Goal: Information Seeking & Learning: Compare options

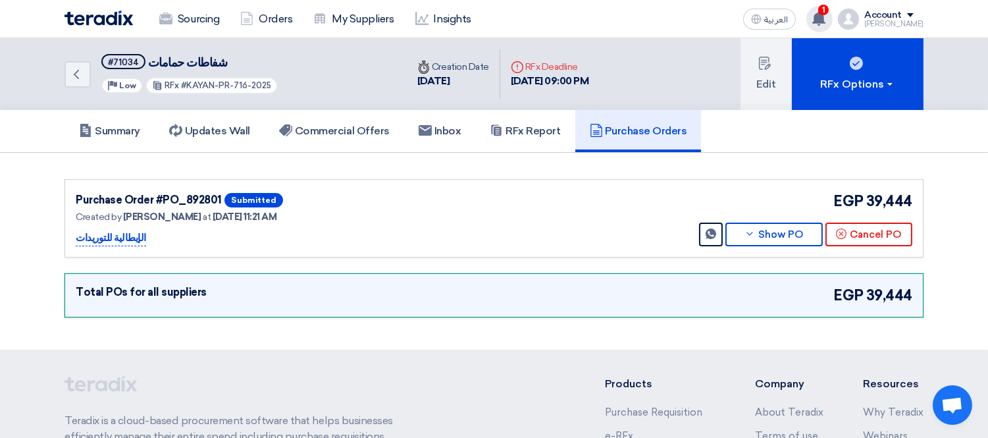
click at [826, 21] on use at bounding box center [819, 18] width 13 height 14
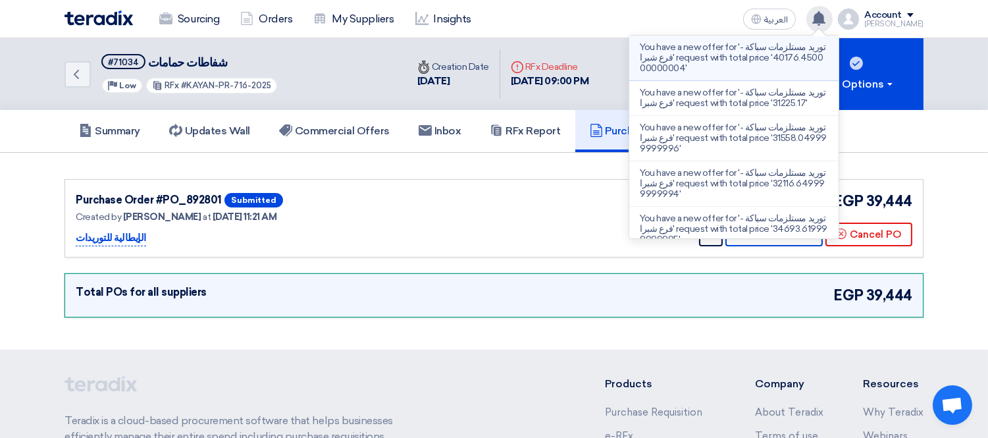
click at [786, 53] on p "You have a new offer for 'توريد مستلزمات سباكة - فرع شبرا' request with total p…" at bounding box center [734, 58] width 188 height 32
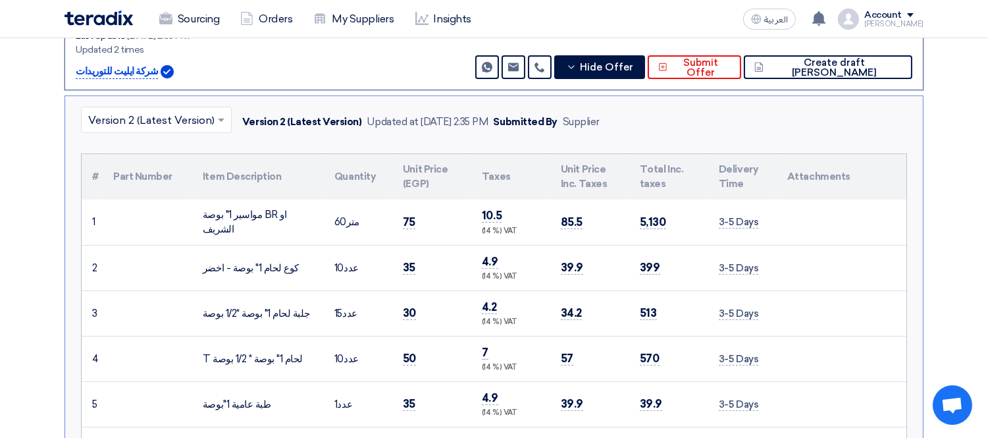
scroll to position [229, 0]
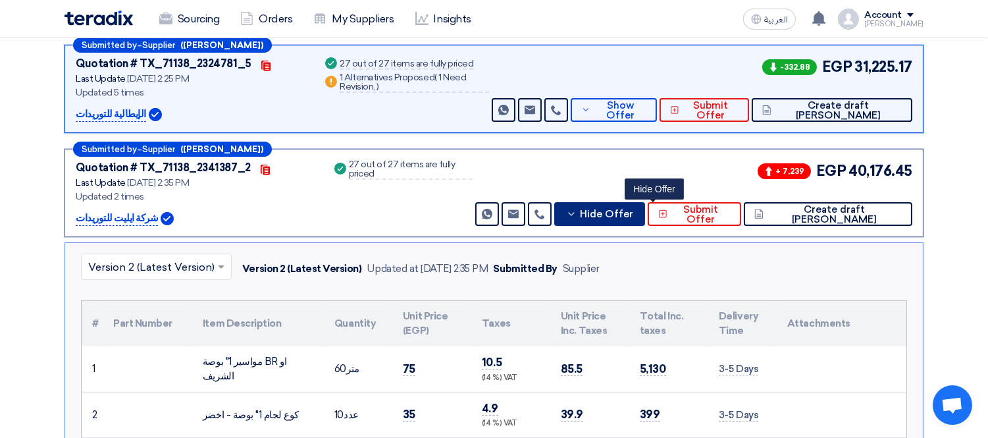
click at [645, 217] on button "Hide Offer" at bounding box center [599, 214] width 90 height 24
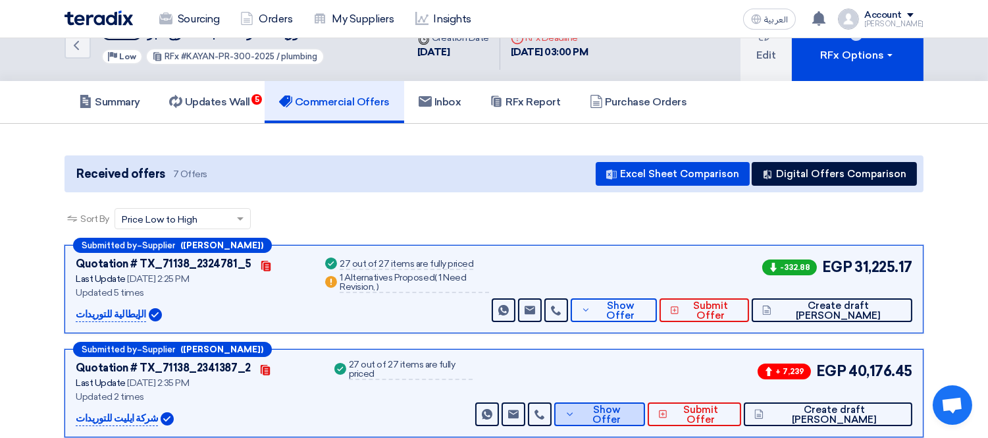
scroll to position [0, 0]
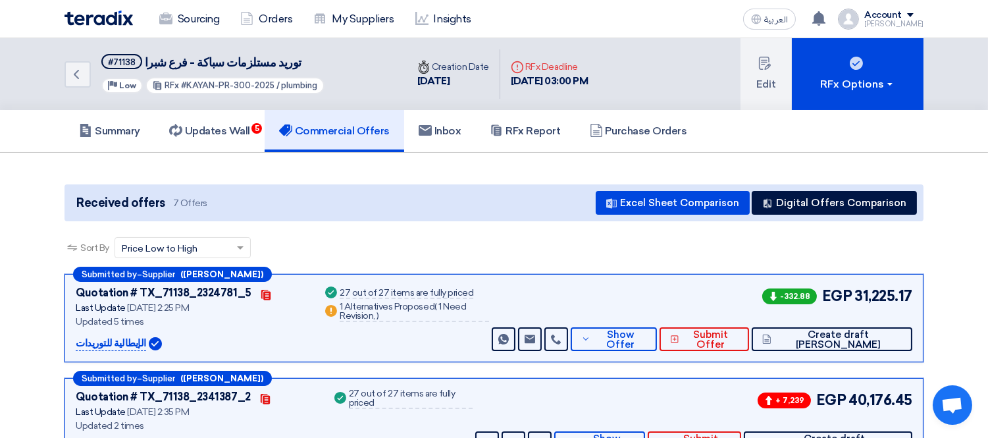
click at [405, 247] on div "Sort By Sort by × Price Low to High ×" at bounding box center [494, 255] width 859 height 37
click at [81, 71] on icon "Back" at bounding box center [76, 75] width 16 height 16
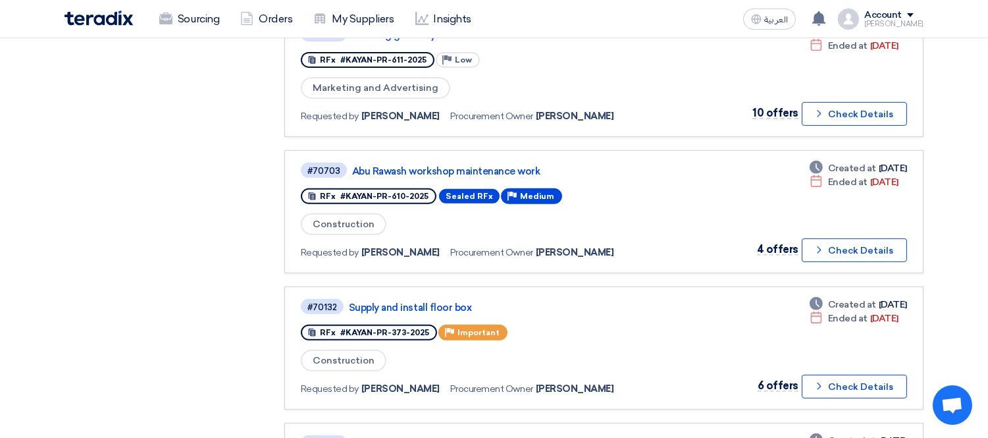
scroll to position [955, 0]
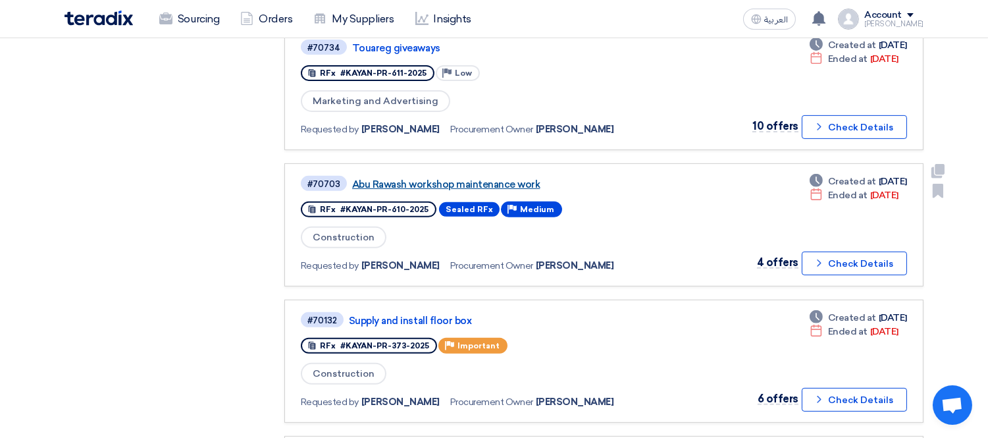
click at [471, 178] on link "Abu Rawash workshop maintenance work" at bounding box center [516, 184] width 329 height 12
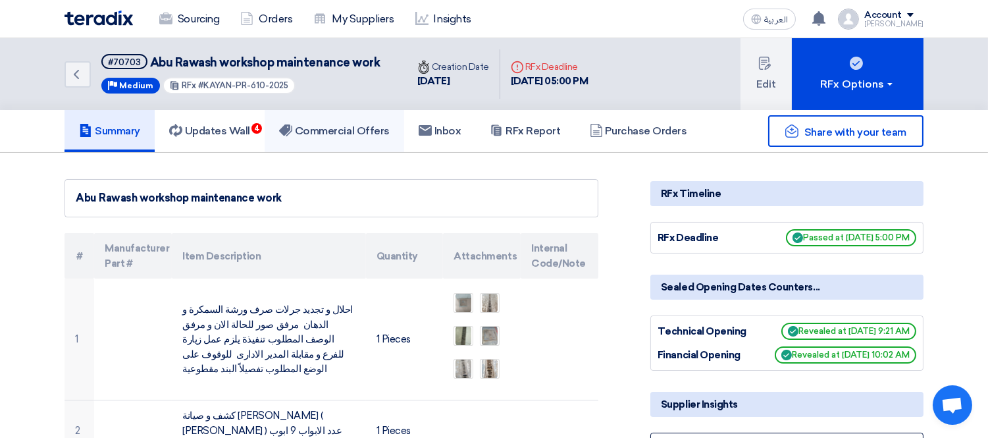
click at [373, 120] on link "Commercial Offers" at bounding box center [335, 131] width 140 height 42
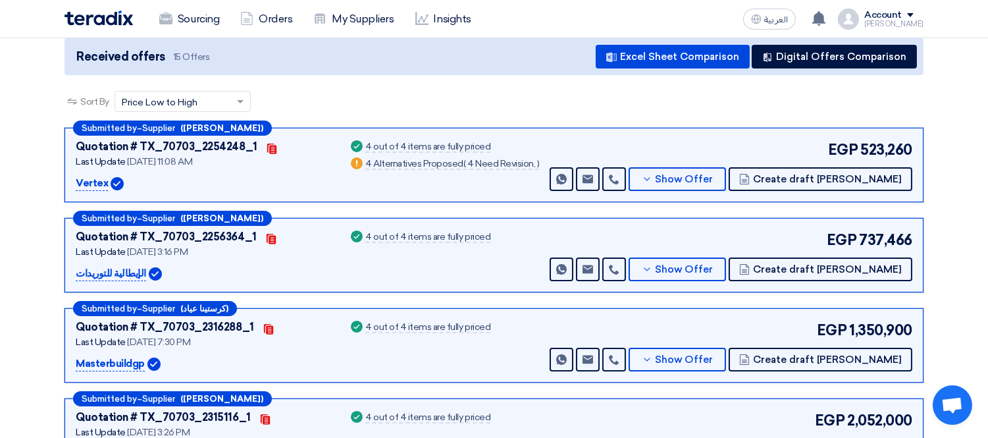
scroll to position [292, 0]
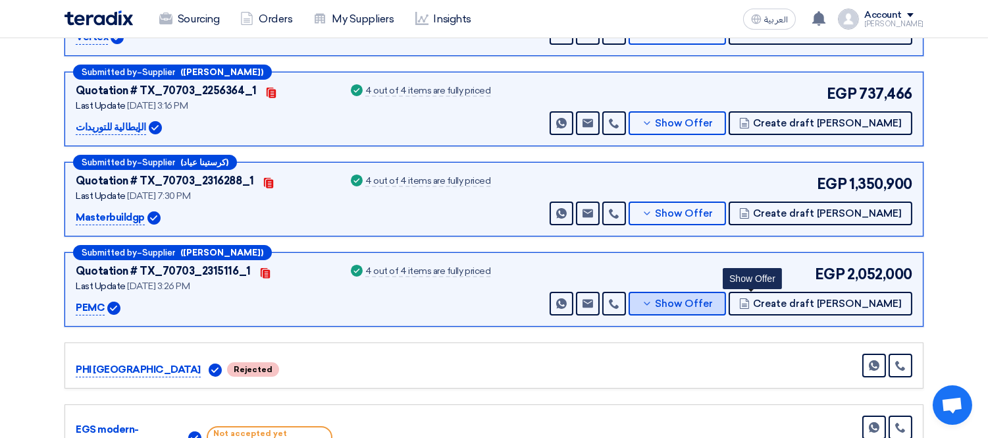
click at [714, 299] on span "Show Offer" at bounding box center [685, 304] width 58 height 10
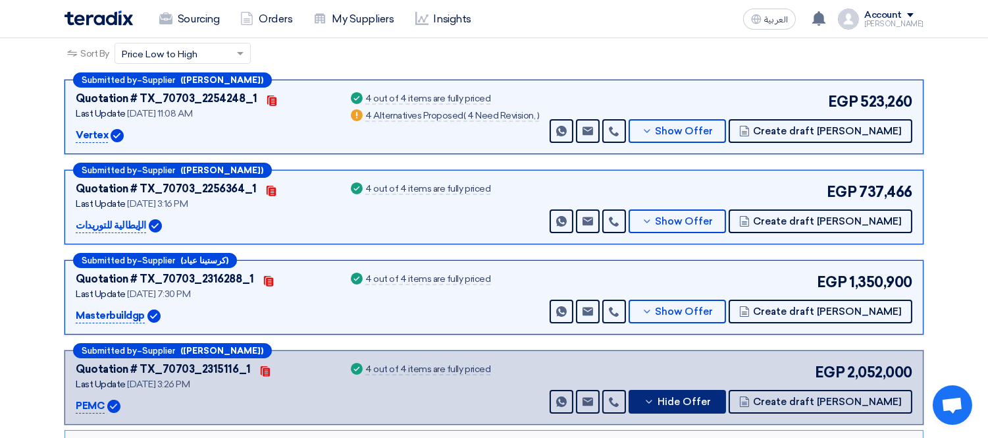
scroll to position [199, 0]
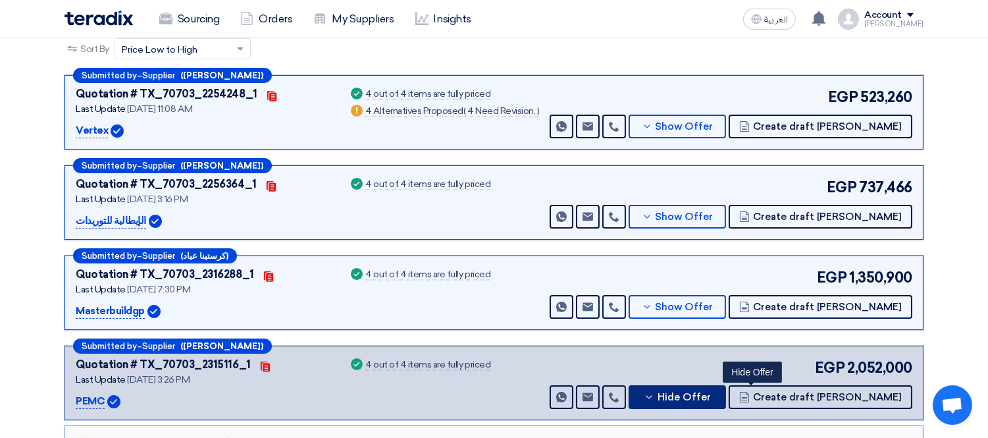
click at [711, 396] on span "Hide Offer" at bounding box center [684, 397] width 53 height 10
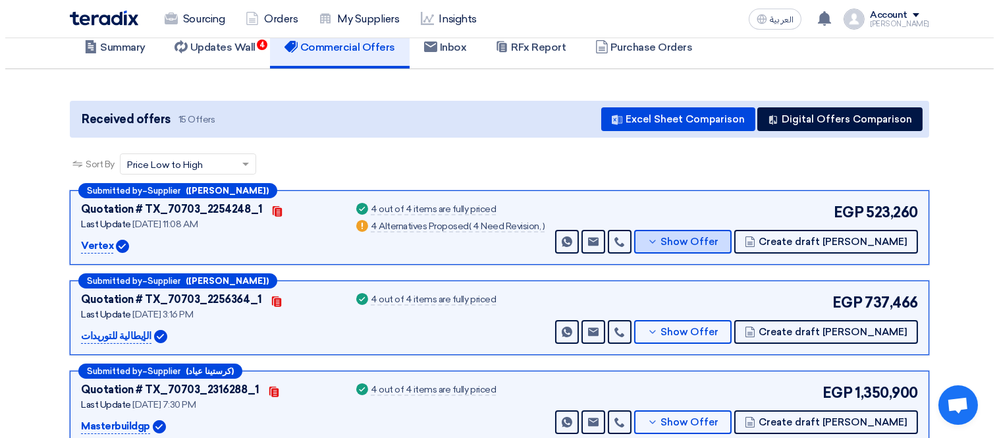
scroll to position [53, 0]
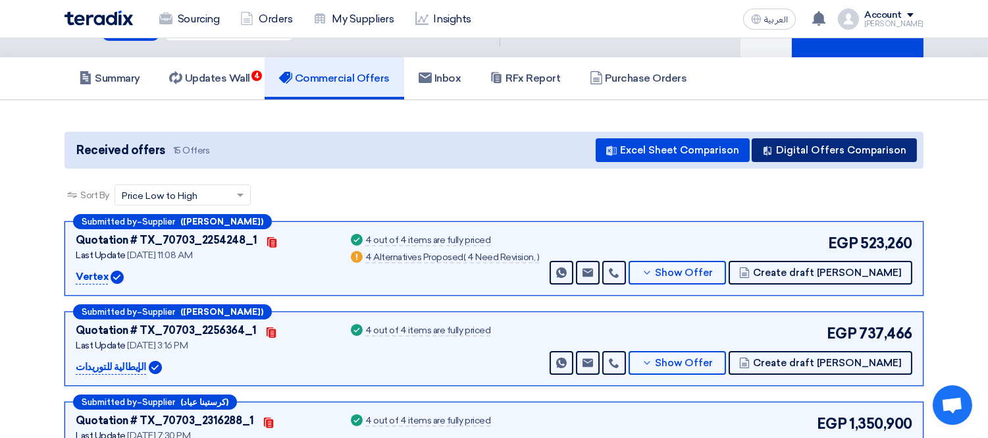
click at [832, 143] on button "Digital Offers Comparison" at bounding box center [834, 150] width 165 height 24
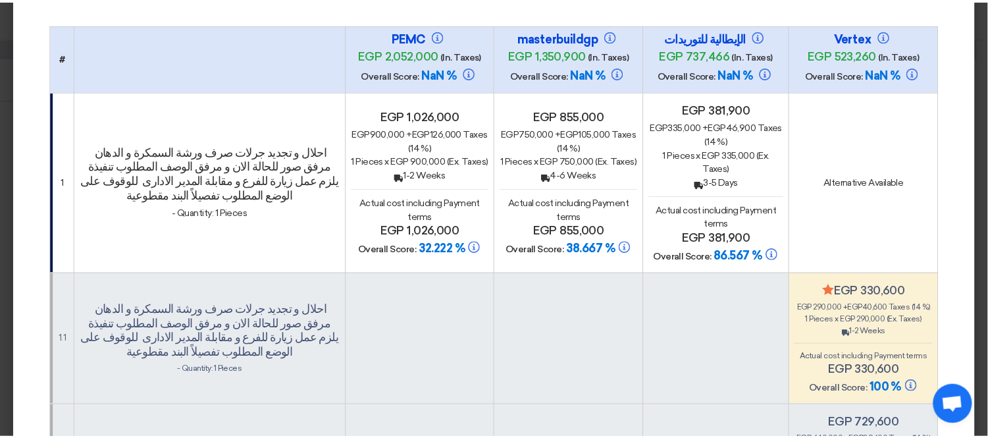
scroll to position [103, 0]
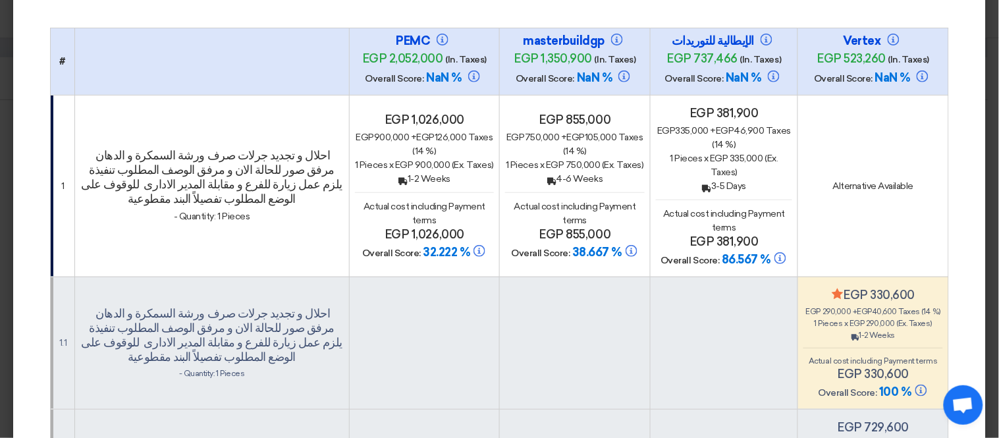
click at [0, 209] on modal-container "× Offers Comparison Table 100% Price (VAT Included) × Overall × Export as PDF M…" at bounding box center [499, 219] width 999 height 438
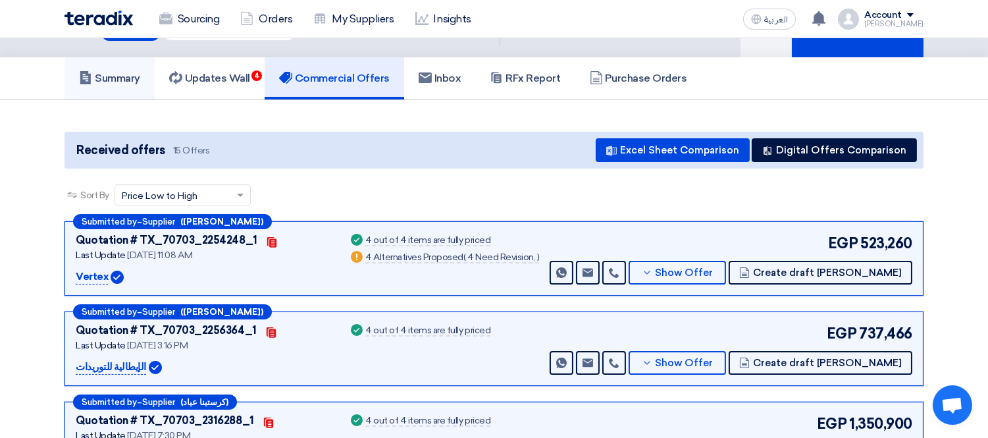
click at [120, 73] on h5 "Summary" at bounding box center [109, 78] width 61 height 13
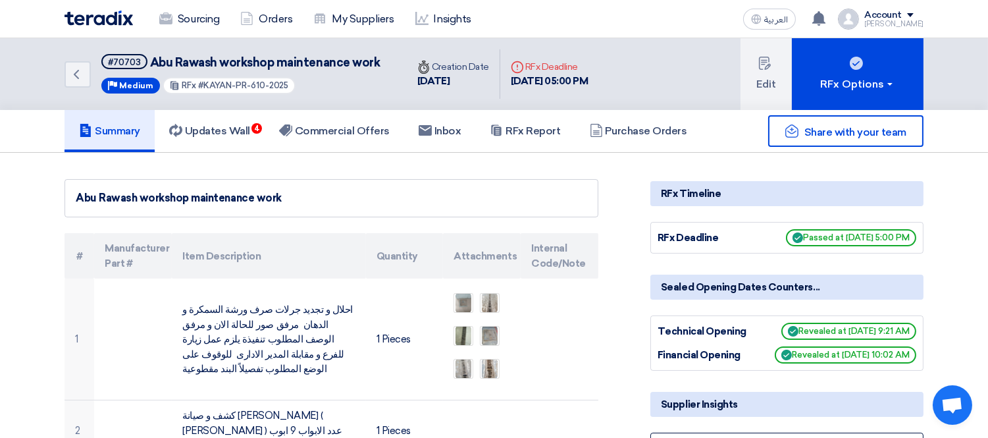
click at [109, 13] on img at bounding box center [99, 18] width 68 height 15
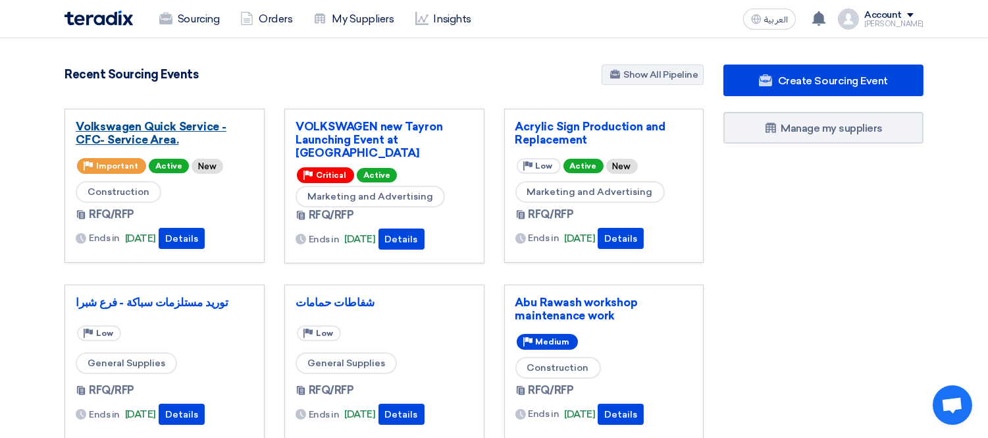
click at [159, 130] on link "Volkswagen Quick Service - CFC- Service Area." at bounding box center [165, 133] width 178 height 26
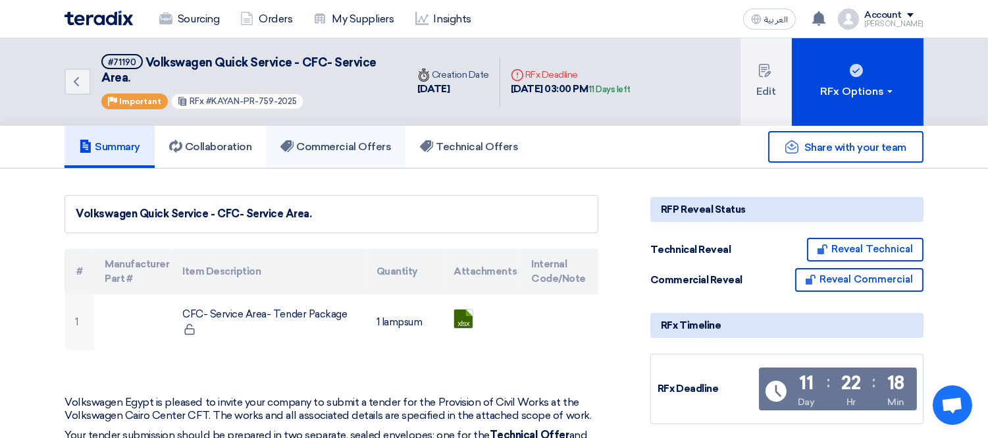
click at [346, 143] on h5 "Commercial Offers" at bounding box center [335, 146] width 111 height 13
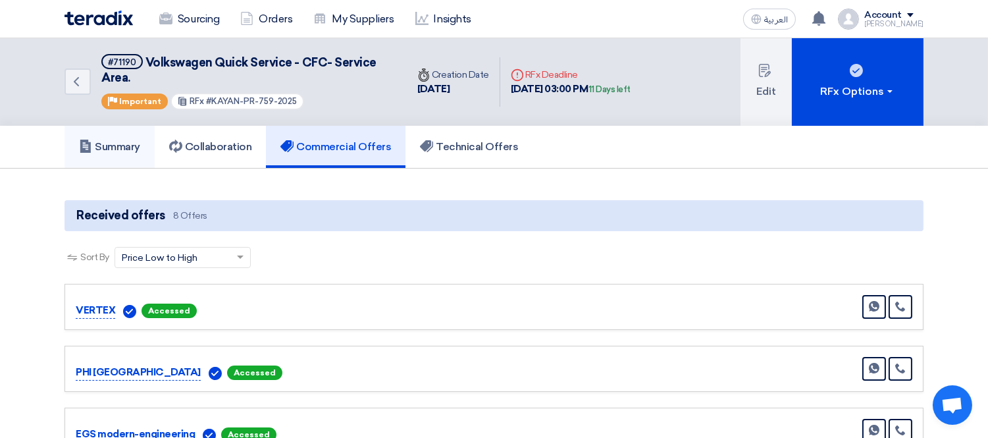
click at [121, 143] on h5 "Summary" at bounding box center [109, 146] width 61 height 13
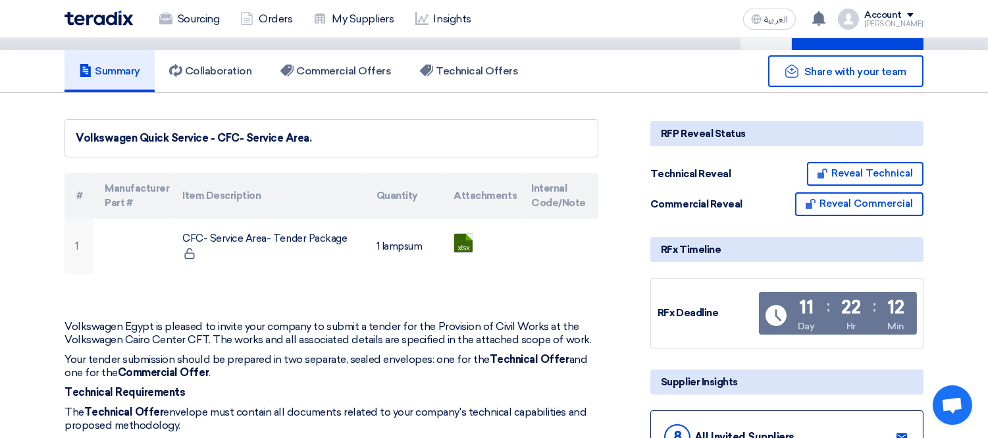
scroll to position [75, 0]
